Goal: Transaction & Acquisition: Purchase product/service

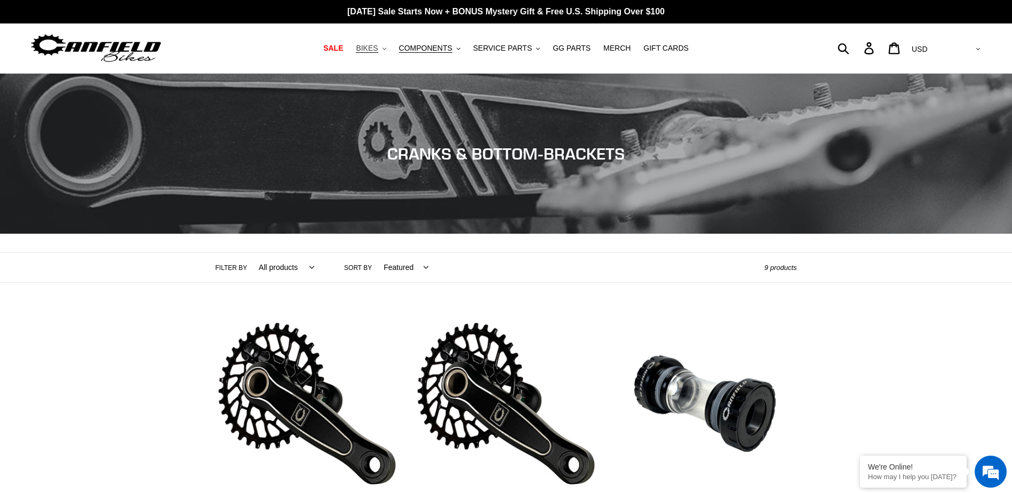
click at [378, 50] on span "BIKES" at bounding box center [367, 48] width 22 height 9
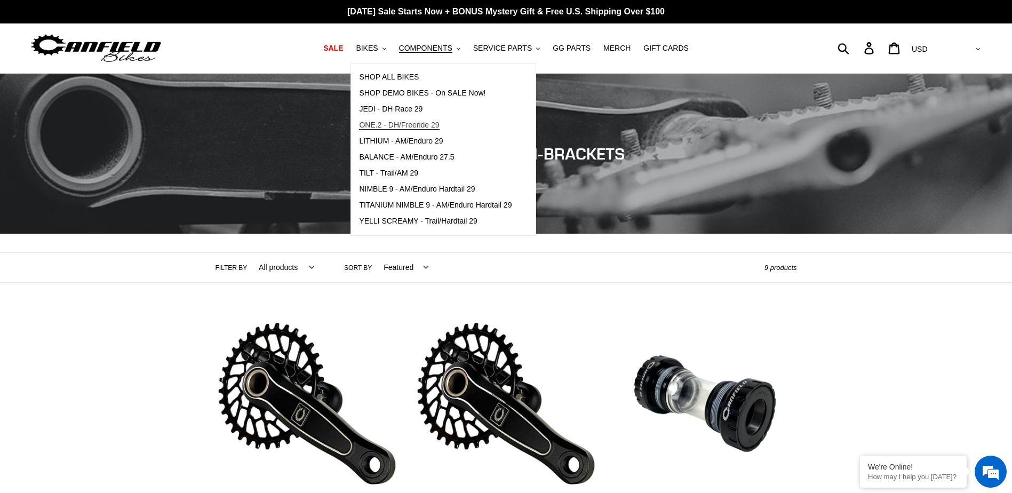
click at [419, 127] on span "ONE.2 - DH/Freeride 29" at bounding box center [399, 125] width 80 height 9
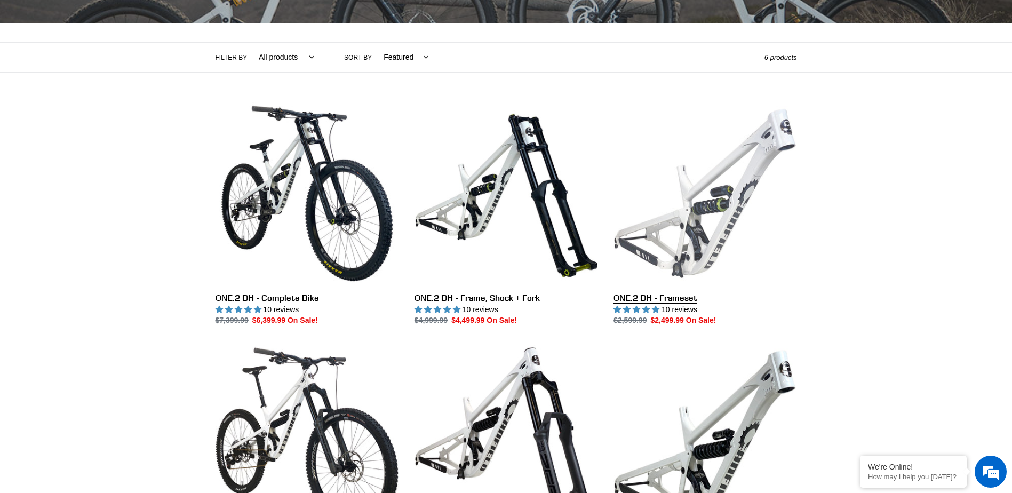
scroll to position [213, 0]
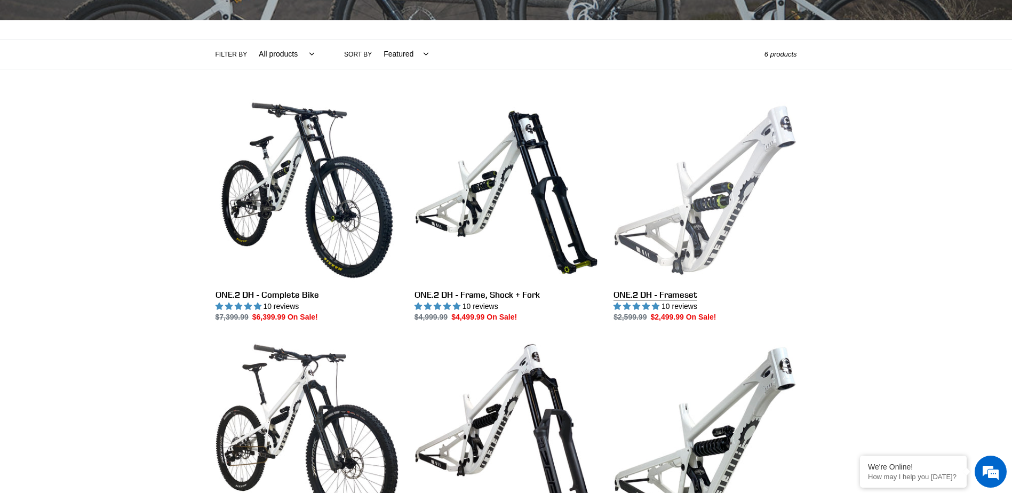
click at [729, 194] on link "ONE.2 DH - Frameset" at bounding box center [705, 211] width 183 height 225
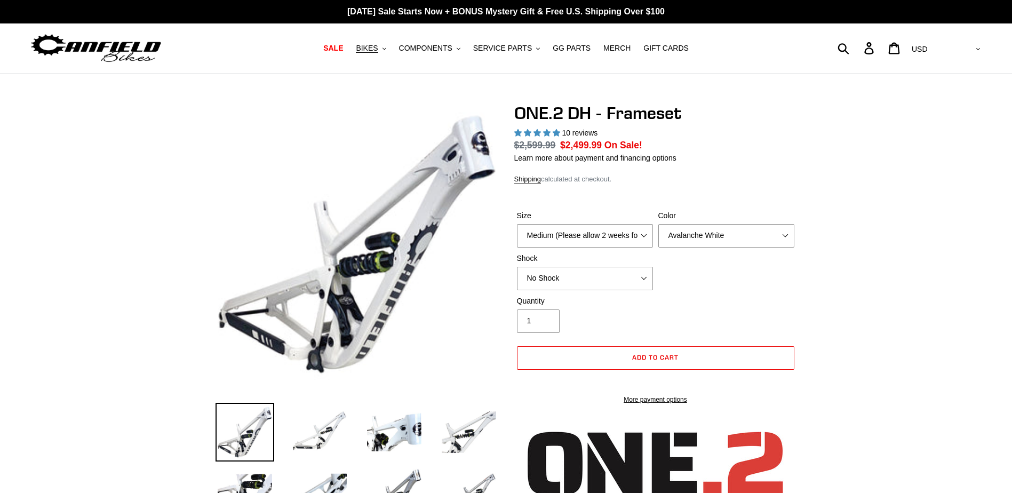
select select "highest-rating"
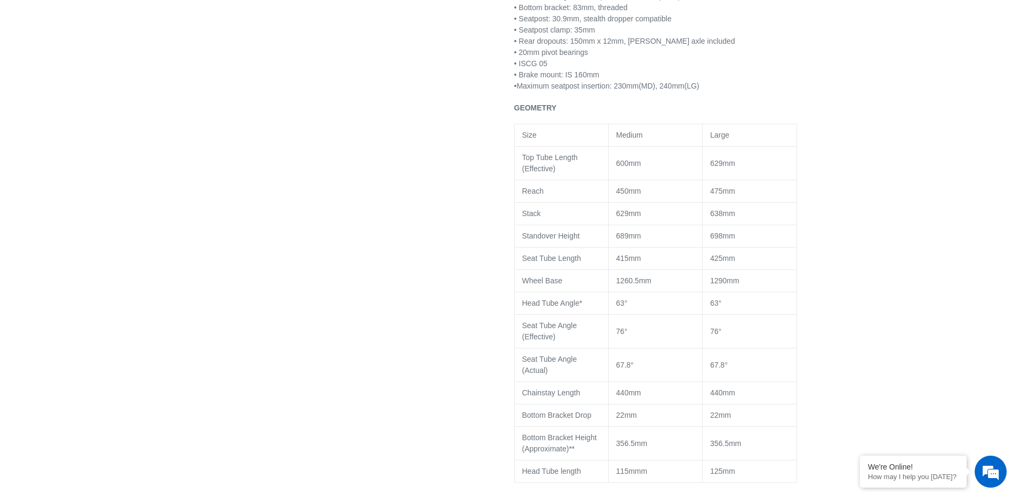
scroll to position [1014, 0]
